Goal: Task Accomplishment & Management: Complete application form

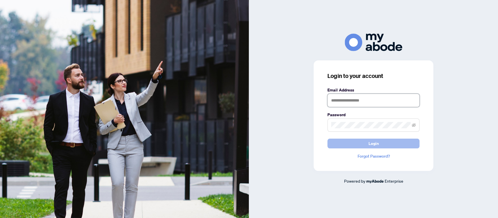
type input "**********"
click at [378, 144] on span "Login" at bounding box center [373, 143] width 10 height 9
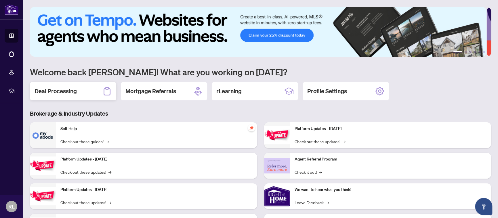
click at [52, 90] on h2 "Deal Processing" at bounding box center [56, 91] width 42 height 8
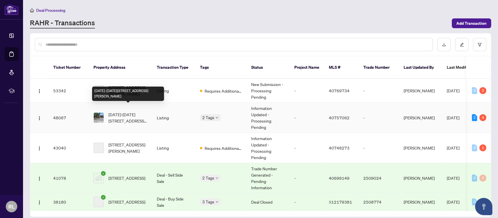
click at [127, 111] on span "[DATE]-[DATE][STREET_ADDRESS][PERSON_NAME]" at bounding box center [127, 117] width 39 height 13
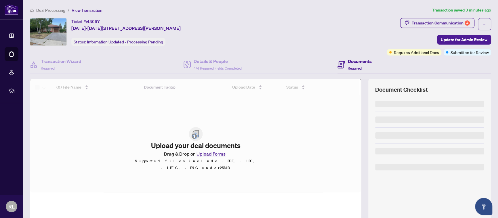
scroll to position [22, 0]
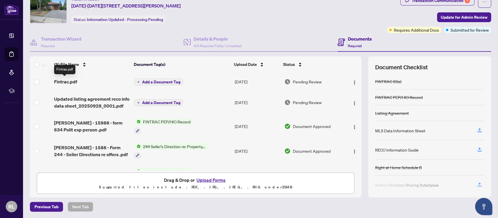
click at [64, 80] on span "Fintrac.pdf" at bounding box center [65, 81] width 23 height 7
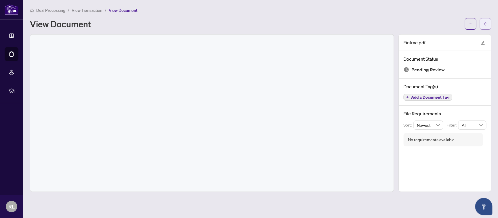
click at [483, 23] on button "button" at bounding box center [486, 24] width 12 height 12
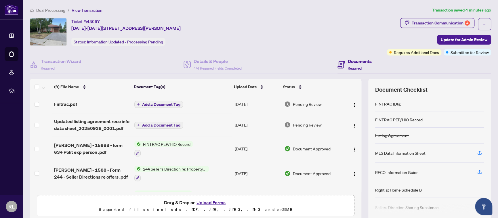
scroll to position [116, 0]
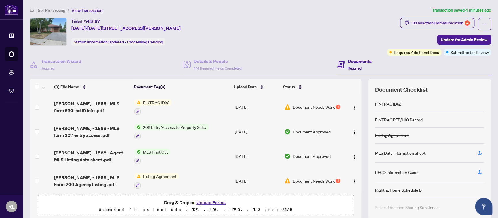
click at [212, 202] on button "Upload Forms" at bounding box center [211, 202] width 33 height 7
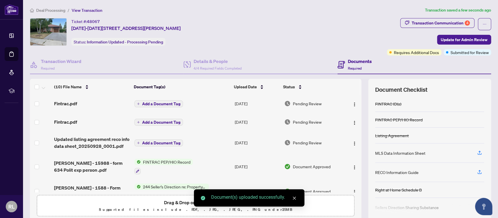
scroll to position [0, 0]
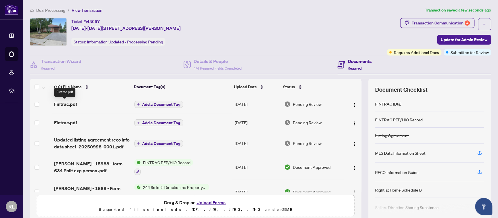
click at [61, 104] on span "Fintrac.pdf" at bounding box center [65, 104] width 23 height 7
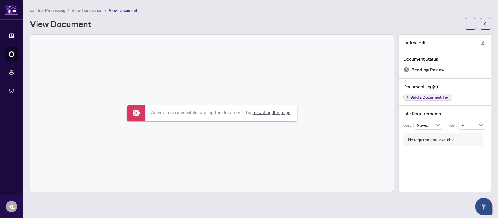
click at [269, 113] on link "reloading the page" at bounding box center [272, 112] width 38 height 5
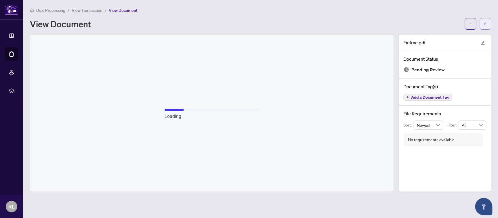
click at [484, 24] on icon "arrow-left" at bounding box center [485, 24] width 4 height 4
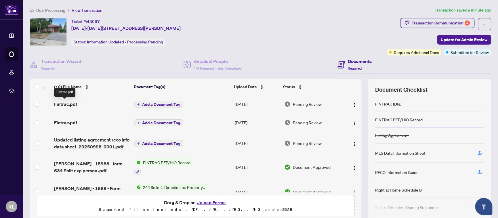
click at [64, 102] on span "Fintrac.pdf" at bounding box center [65, 104] width 23 height 7
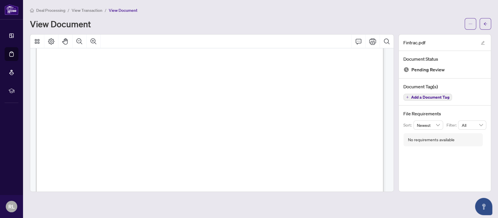
scroll to position [1529, 0]
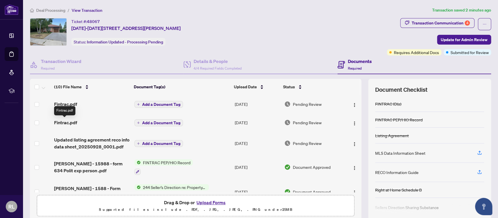
click at [58, 122] on span "Fintrac.pdf" at bounding box center [65, 122] width 23 height 7
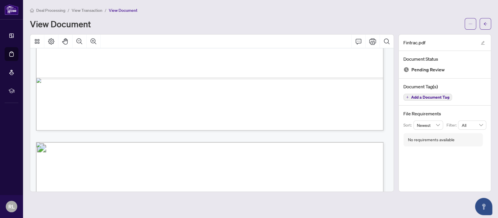
scroll to position [748, 0]
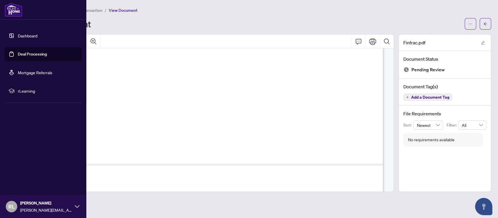
click at [13, 206] on span "RL" at bounding box center [11, 207] width 6 height 8
click at [25, 173] on span "Logout" at bounding box center [23, 172] width 13 height 9
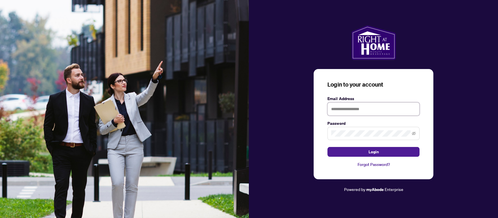
type input "**********"
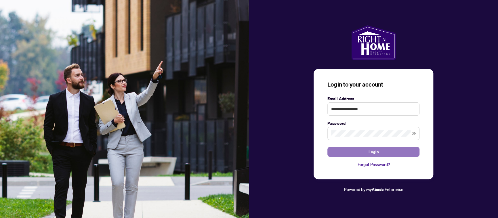
click at [379, 151] on button "Login" at bounding box center [373, 152] width 92 height 10
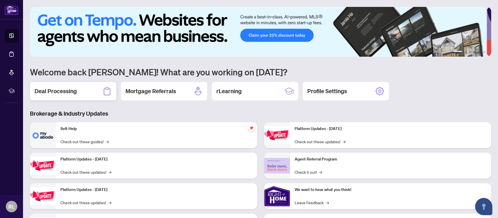
click at [52, 89] on h2 "Deal Processing" at bounding box center [56, 91] width 42 height 8
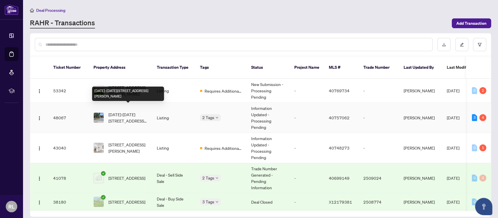
click at [120, 111] on span "[DATE]-[DATE][STREET_ADDRESS][PERSON_NAME]" at bounding box center [127, 117] width 39 height 13
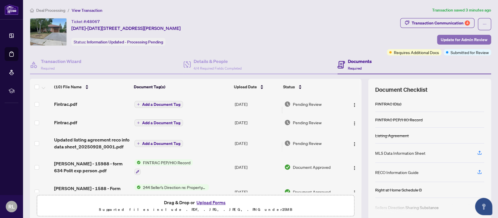
click at [455, 39] on span "Update for Admin Review" at bounding box center [464, 39] width 47 height 9
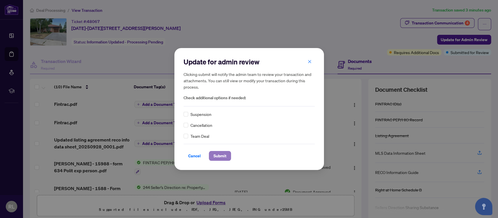
click at [220, 156] on span "Submit" at bounding box center [219, 155] width 13 height 9
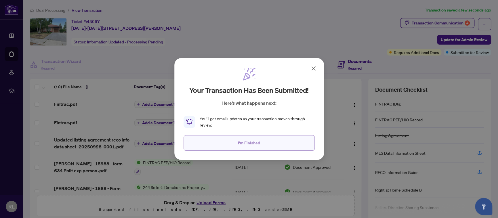
click at [243, 140] on span "I'm Finished" at bounding box center [249, 142] width 22 height 9
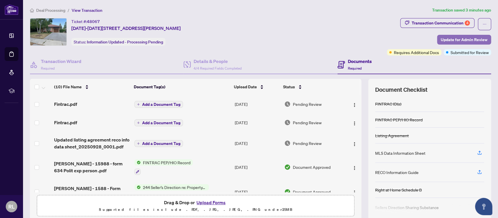
click at [457, 37] on span "Update for Admin Review" at bounding box center [464, 39] width 47 height 9
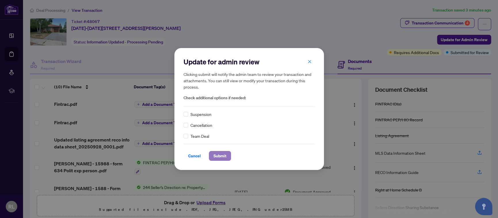
click at [220, 154] on span "Submit" at bounding box center [219, 155] width 13 height 9
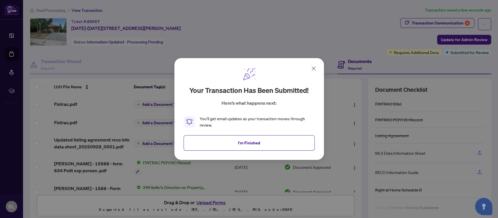
click at [314, 66] on icon at bounding box center [313, 68] width 7 height 7
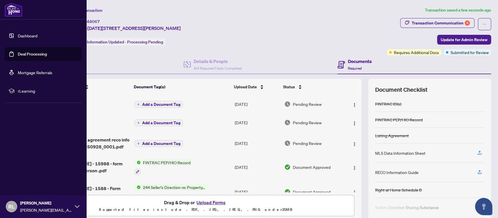
click at [14, 205] on span "RL" at bounding box center [11, 207] width 6 height 8
click at [29, 174] on button "Logout" at bounding box center [43, 172] width 77 height 10
